Goal: Task Accomplishment & Management: Complete application form

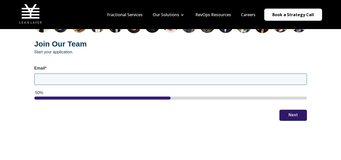
scroll to position [675, 0]
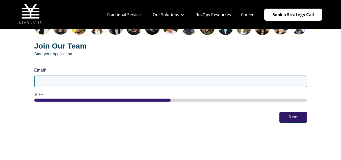
drag, startPoint x: 342, startPoint y: 15, endPoint x: 338, endPoint y: 102, distance: 86.3
click at [249, 76] on input "Email *" at bounding box center [170, 80] width 272 height 11
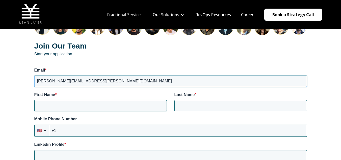
type input "[PERSON_NAME][EMAIL_ADDRESS][PERSON_NAME][DOMAIN_NAME]"
click at [131, 100] on input "First Name *" at bounding box center [100, 105] width 132 height 11
type input "[PERSON_NAME]"
click at [113, 125] on input "+1" at bounding box center [177, 130] width 257 height 12
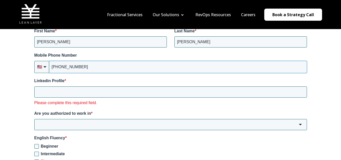
scroll to position [743, 0]
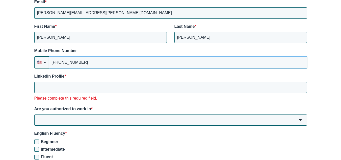
type input "[PHONE_NUMBER]"
click at [130, 82] on input "Linkedin Profile *" at bounding box center [170, 87] width 272 height 11
paste input "[URL][DOMAIN_NAME][PERSON_NAME]"
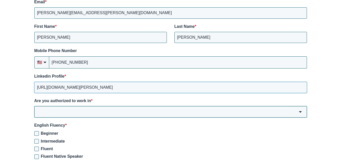
type input "[URL][DOMAIN_NAME][PERSON_NAME]"
click at [184, 107] on input "Are you authorized to work in *" at bounding box center [170, 111] width 272 height 11
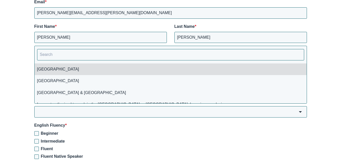
click at [160, 65] on li "[GEOGRAPHIC_DATA]" at bounding box center [171, 69] width 272 height 12
type input "[GEOGRAPHIC_DATA]"
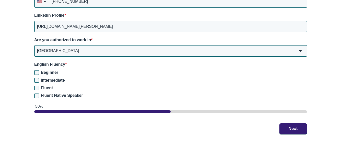
scroll to position [808, 0]
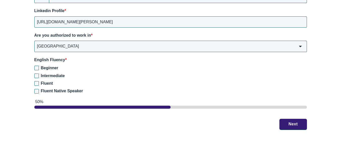
click at [54, 104] on div "Join Our Team Start your application. Email * juddie.williams@gmail.com First N…" at bounding box center [170, 7] width 292 height 264
click at [36, 89] on input "Fluent Native Speaker" at bounding box center [36, 91] width 5 height 5
checkbox input "true"
click at [291, 121] on button "Next" at bounding box center [292, 123] width 27 height 11
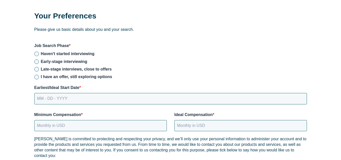
scroll to position [685, 0]
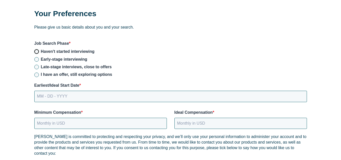
click at [36, 49] on input "Haven't started interviewing" at bounding box center [36, 51] width 5 height 5
radio input "true"
click at [53, 91] on input "MM - DD - YYYY" at bounding box center [170, 96] width 272 height 11
click at [37, 91] on input "MM - DD - YYYY" at bounding box center [170, 96] width 272 height 11
type input "[DATE]"
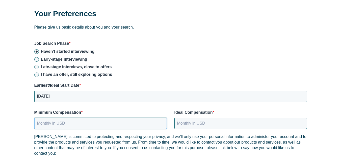
click at [50, 118] on input "Minimum Compensation *" at bounding box center [100, 122] width 132 height 11
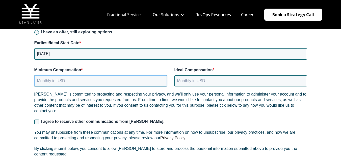
scroll to position [723, 0]
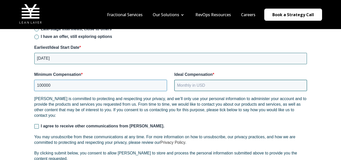
type input "100000"
click at [251, 80] on input "Ideal Compensation *" at bounding box center [240, 85] width 132 height 11
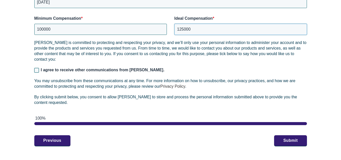
type input "125000"
click at [36, 68] on input "I agree to receive other communications from [PERSON_NAME]." at bounding box center [36, 70] width 5 height 5
checkbox input "true"
click at [285, 135] on button "Submit" at bounding box center [290, 140] width 33 height 11
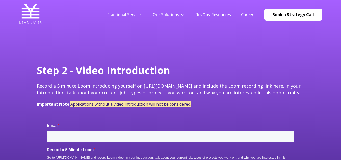
type input "[PERSON_NAME][EMAIL_ADDRESS][PERSON_NAME][DOMAIN_NAME]"
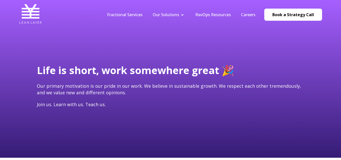
type input "[PERSON_NAME][EMAIL_ADDRESS][PERSON_NAME][DOMAIN_NAME]"
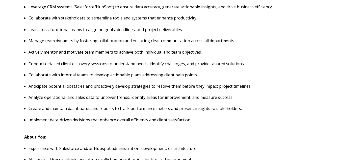
scroll to position [431, 0]
